Goal: Check status: Check status

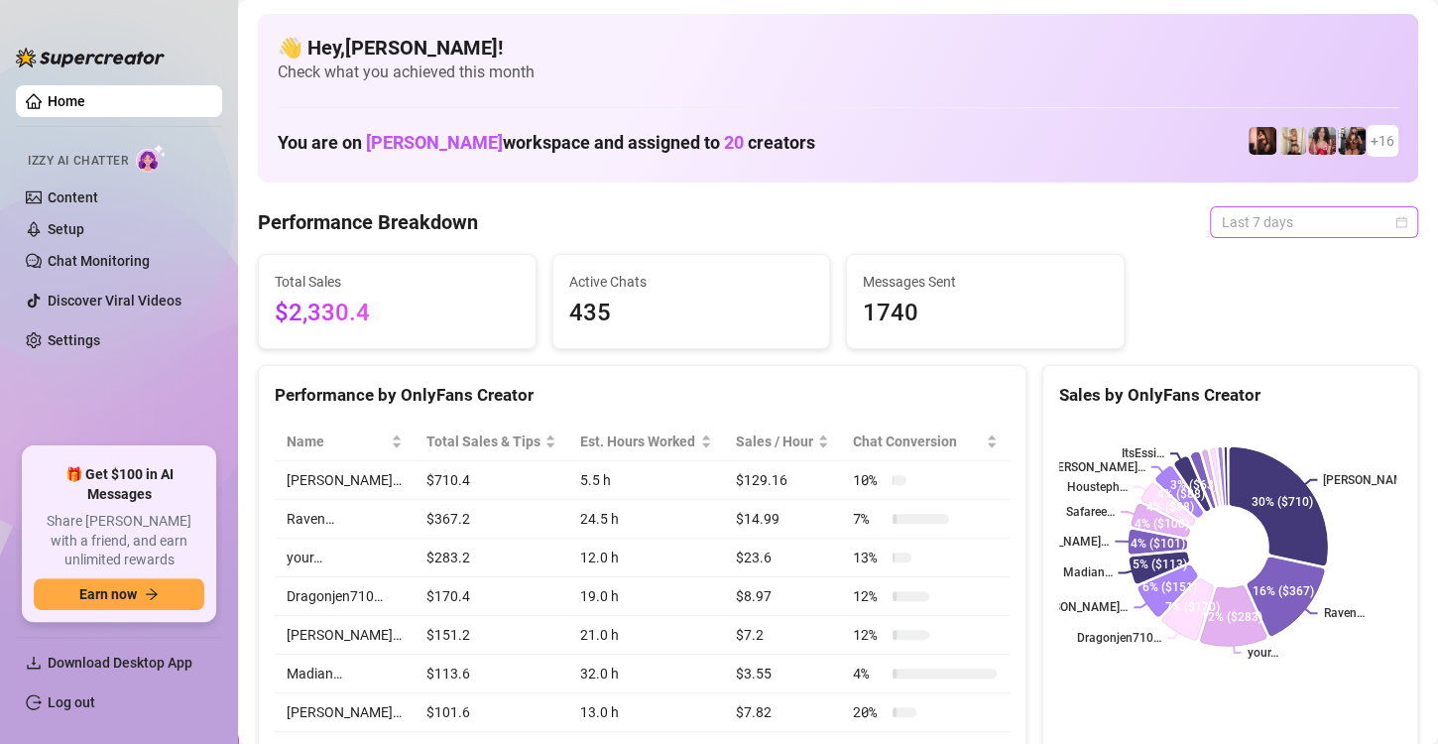
click at [1375, 218] on span "Last 7 days" at bounding box center [1314, 222] width 184 height 30
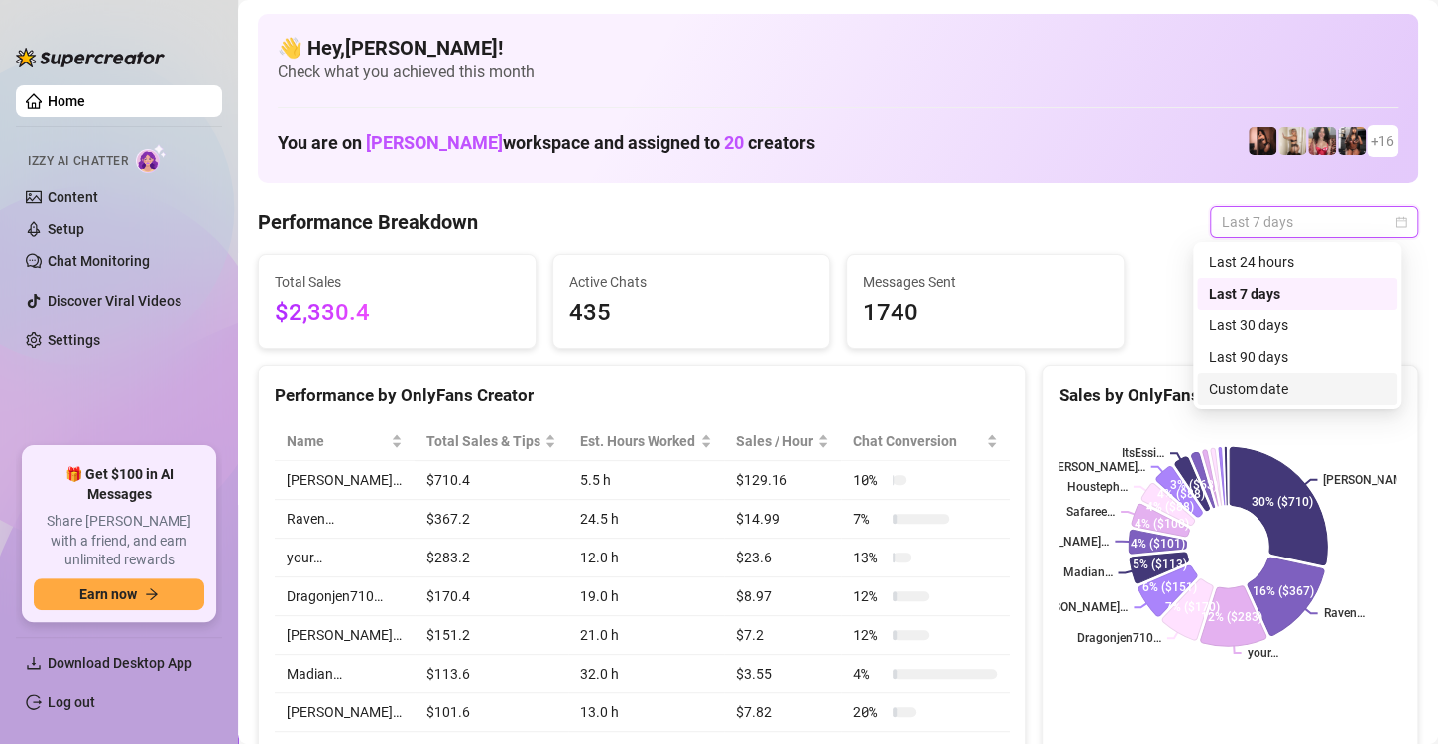
click at [1251, 376] on div "Custom date" at bounding box center [1297, 389] width 200 height 32
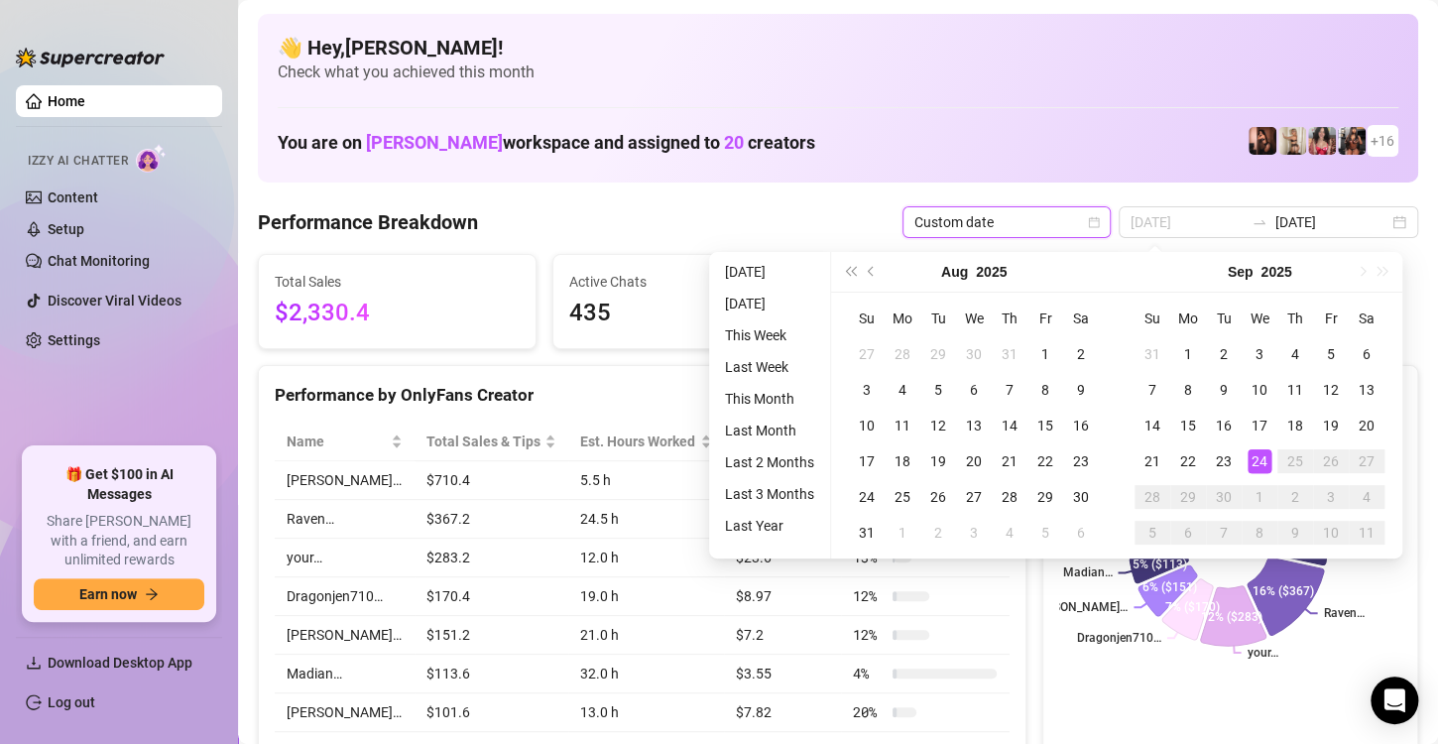
type input "[DATE]"
click at [1266, 458] on div "24" at bounding box center [1260, 461] width 24 height 24
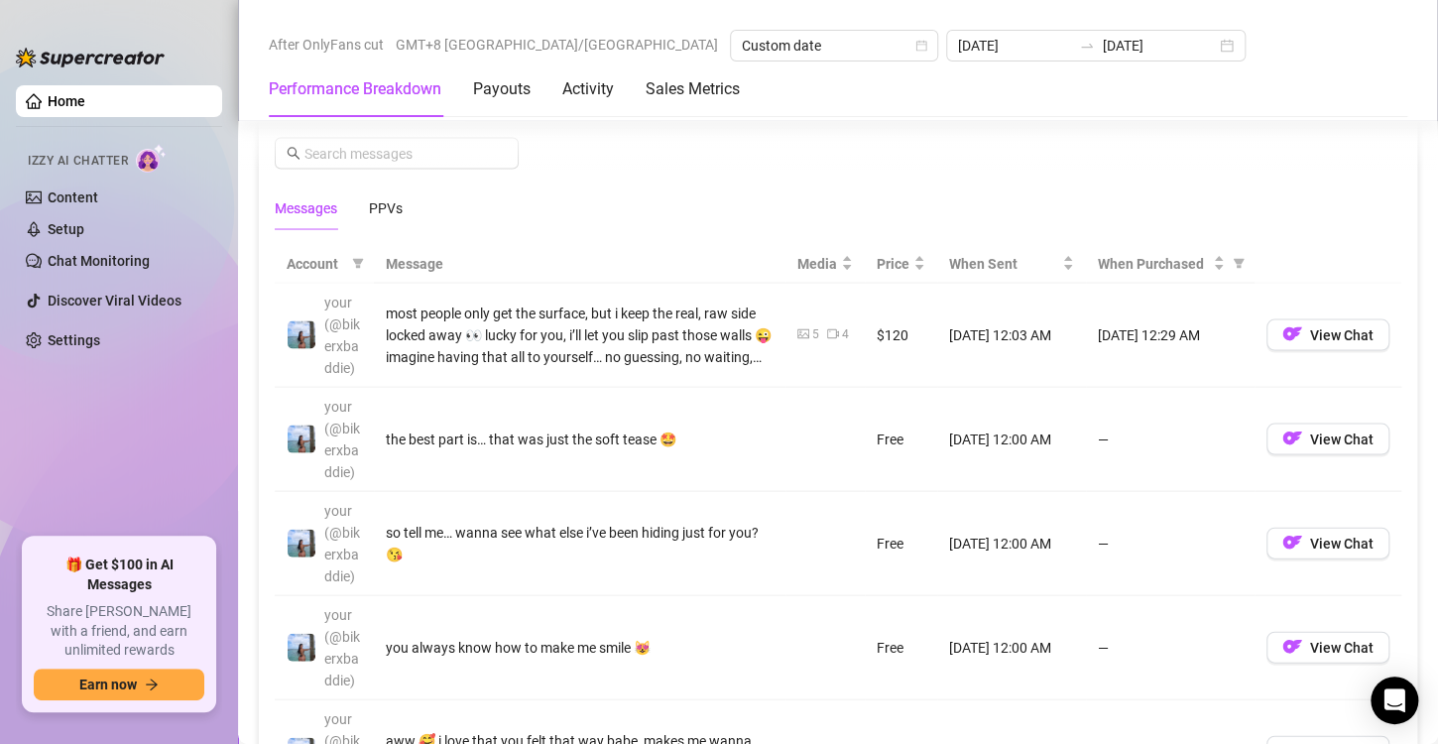
scroll to position [1745, 0]
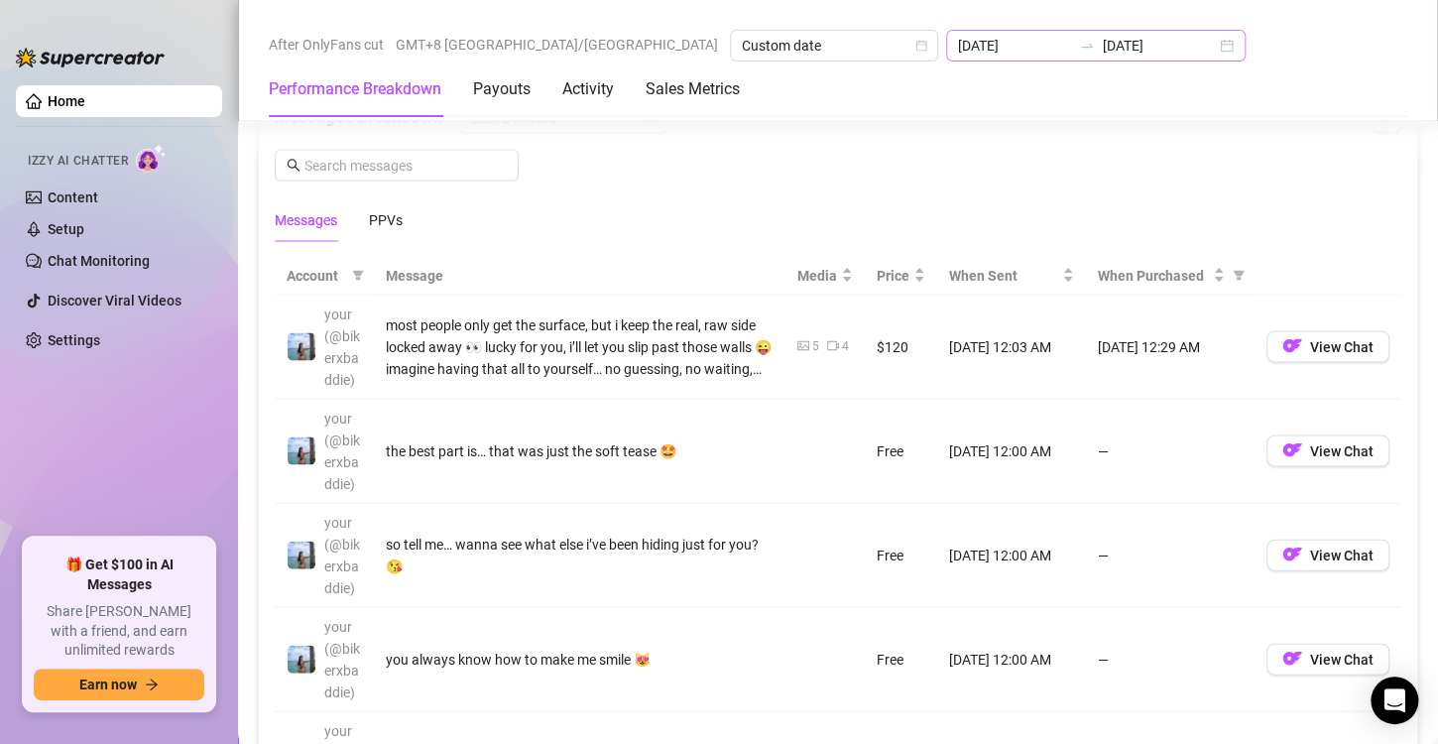
click at [1038, 36] on div "[DATE] [DATE]" at bounding box center [1095, 46] width 299 height 32
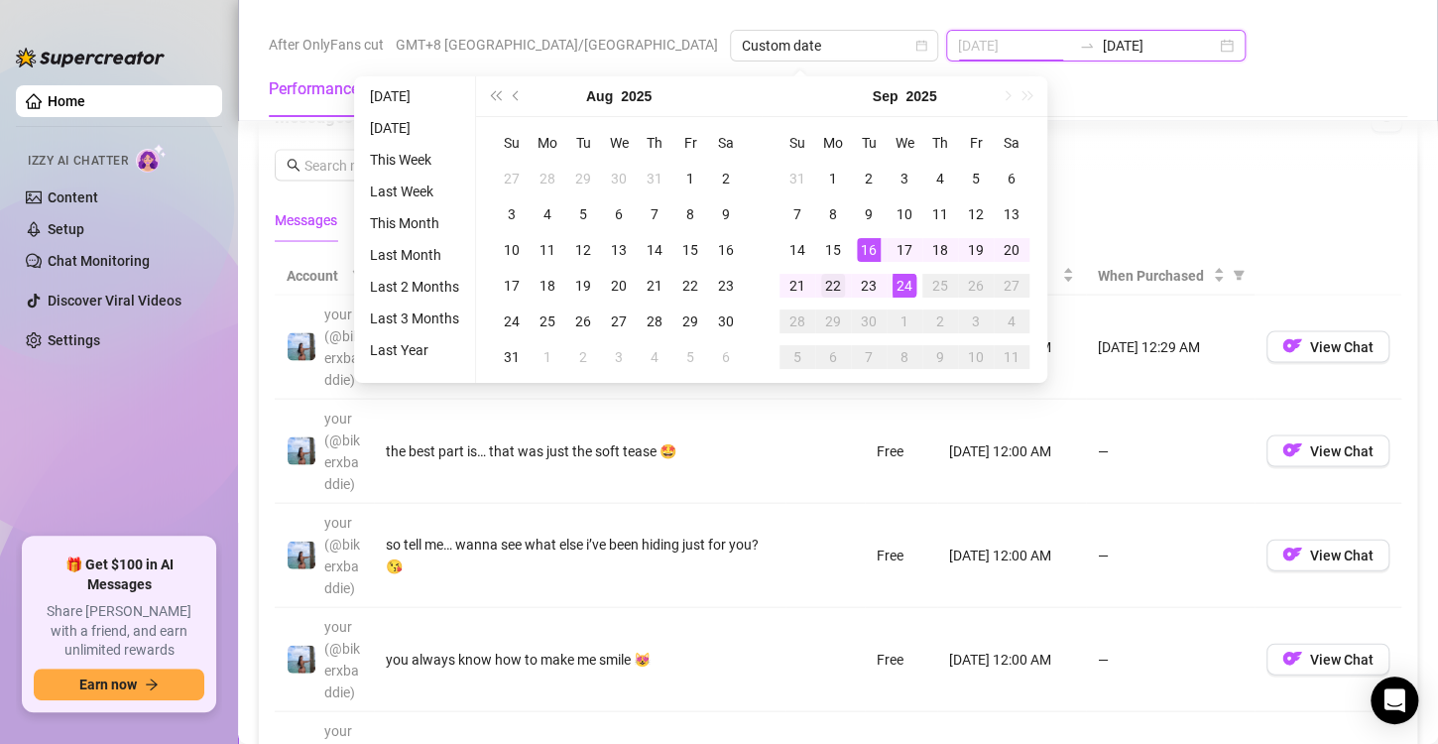
type input "[DATE]"
click at [828, 281] on div "22" at bounding box center [833, 286] width 24 height 24
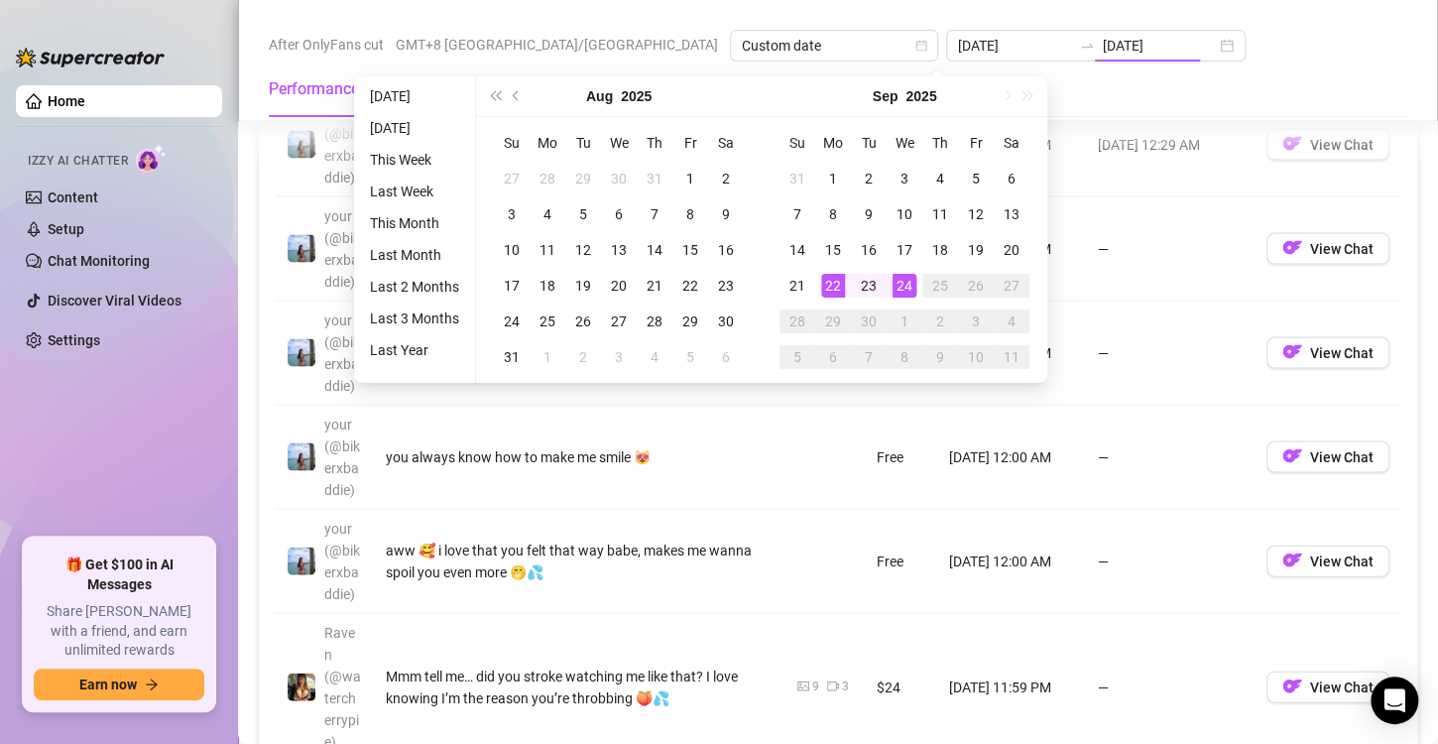
type input "[DATE]"
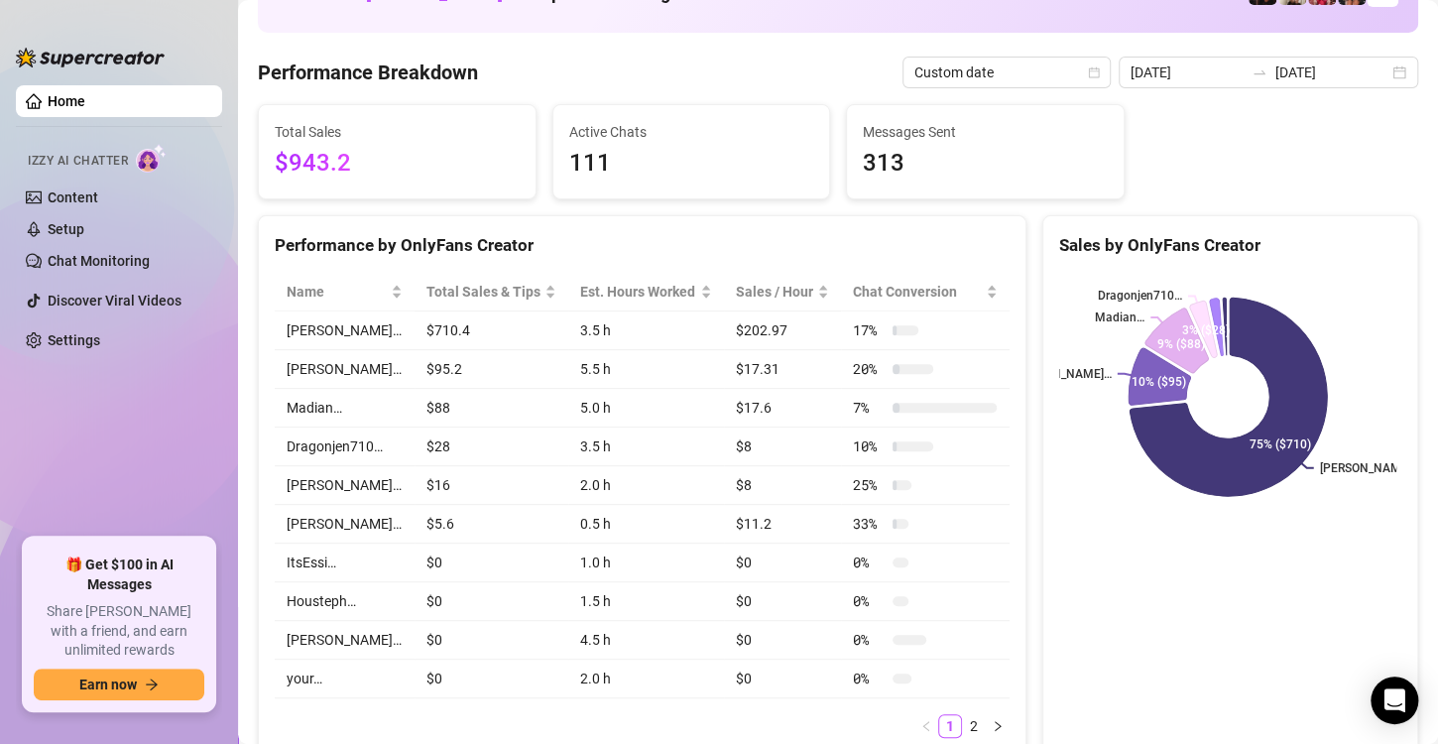
scroll to position [149, 0]
click at [435, 323] on td "$710.4" at bounding box center [492, 331] width 155 height 39
drag, startPoint x: 467, startPoint y: 331, endPoint x: 407, endPoint y: 331, distance: 60.5
click at [415, 331] on td "$710.4" at bounding box center [492, 331] width 155 height 39
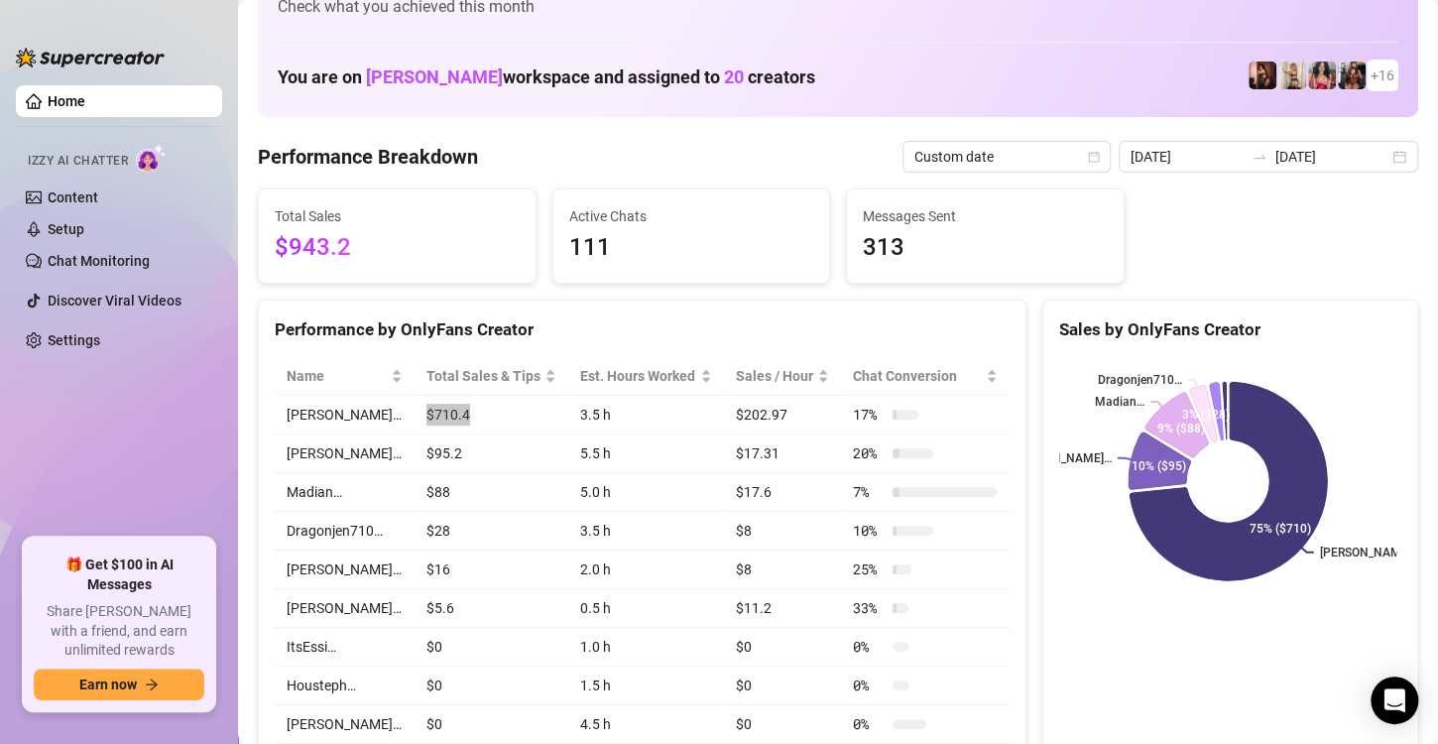
scroll to position [0, 0]
